Goal: Transaction & Acquisition: Subscribe to service/newsletter

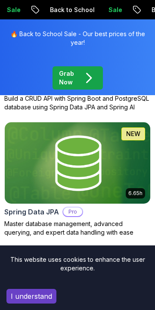
scroll to position [737, 0]
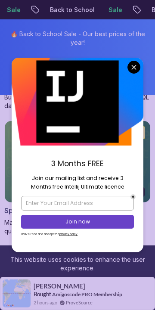
click at [130, 74] on button "close" at bounding box center [133, 67] width 13 height 13
click at [130, 77] on div "🔥 Back to School Sale - Our best prices of the year! Grab Now" at bounding box center [77, 57] width 155 height 76
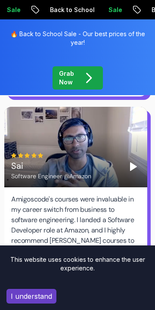
scroll to position [1845, 0]
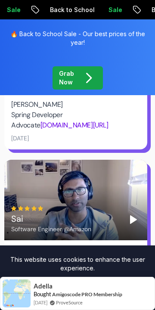
click at [38, 303] on button "I understand" at bounding box center [31, 296] width 50 height 15
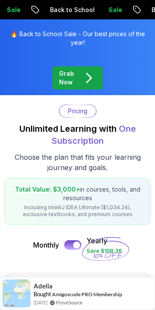
scroll to position [0, 0]
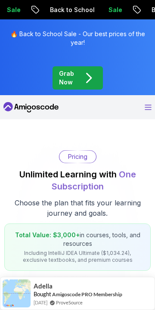
click at [148, 109] on icon "Open Menu" at bounding box center [148, 108] width 7 height 6
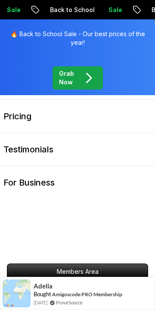
scroll to position [23, 0]
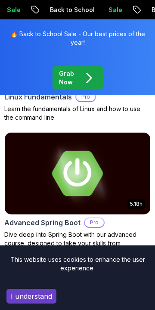
click at [61, 214] on div "5.18h" at bounding box center [77, 173] width 146 height 82
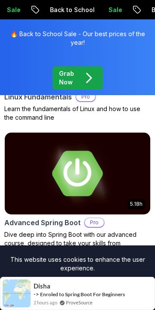
click at [58, 222] on h2 "Advanced Spring Boot" at bounding box center [42, 222] width 76 height 10
click at [97, 178] on img at bounding box center [77, 174] width 153 height 86
click at [98, 173] on img at bounding box center [77, 174] width 153 height 86
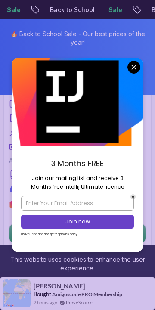
scroll to position [294, 0]
click at [130, 80] on div "🔥 Back to School Sale - Our best prices of the year! Grab Now" at bounding box center [77, 57] width 155 height 76
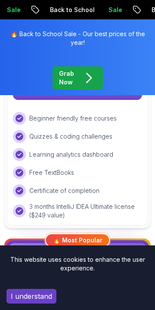
scroll to position [522, 0]
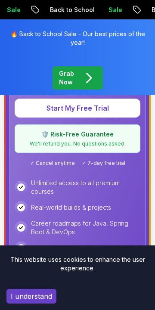
click at [148, 15] on icon "Open Menu" at bounding box center [148, 12] width 7 height 6
click at [146, 15] on icon "Open Menu" at bounding box center [148, 12] width 6 height 5
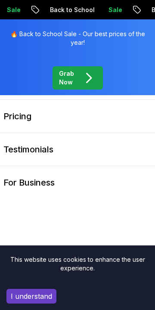
scroll to position [0, 0]
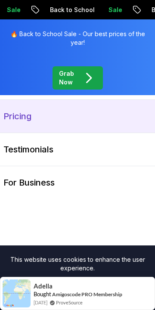
click at [100, 121] on link "Pricing" at bounding box center [77, 116] width 155 height 33
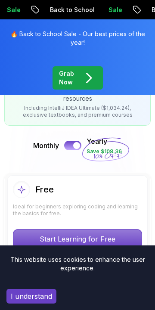
scroll to position [163, 0]
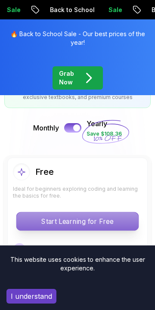
click at [117, 212] on p "Start Learning for Free" at bounding box center [77, 221] width 122 height 18
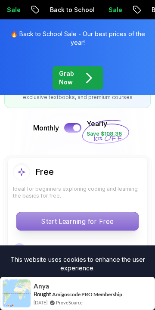
click at [112, 212] on p "Start Learning for Free" at bounding box center [77, 221] width 122 height 18
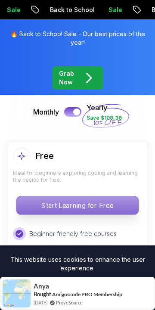
scroll to position [152, 0]
